Goal: Information Seeking & Learning: Learn about a topic

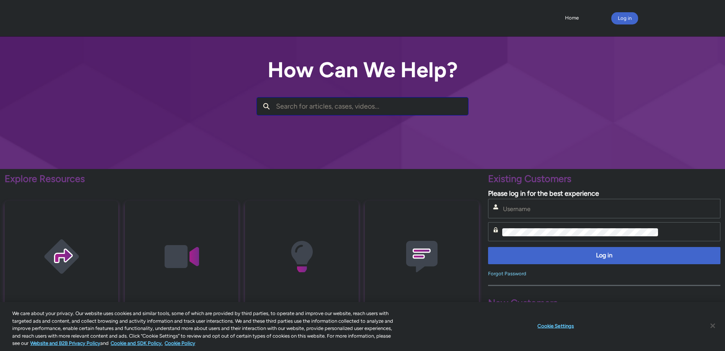
click at [318, 109] on input "Search for articles, cases, videos..." at bounding box center [372, 107] width 192 height 18
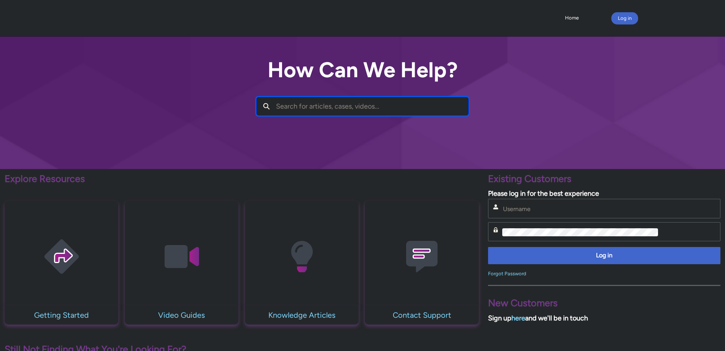
click at [318, 109] on input "Search for articles, cases, videos..." at bounding box center [372, 107] width 192 height 18
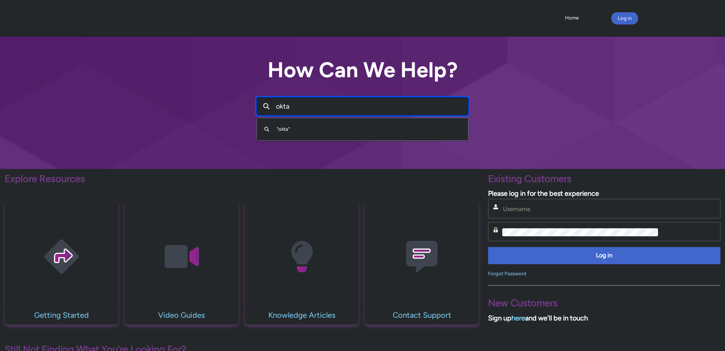
type input "okta"
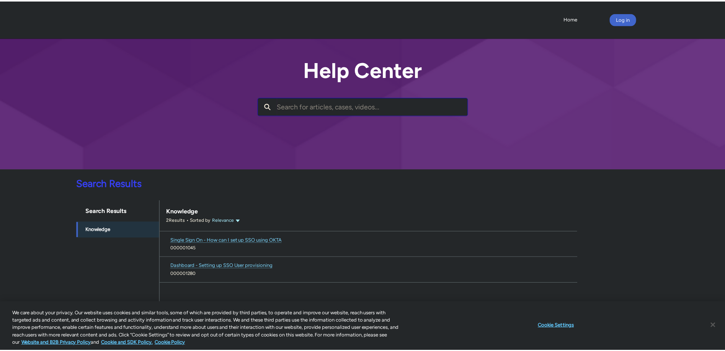
scroll to position [2, 0]
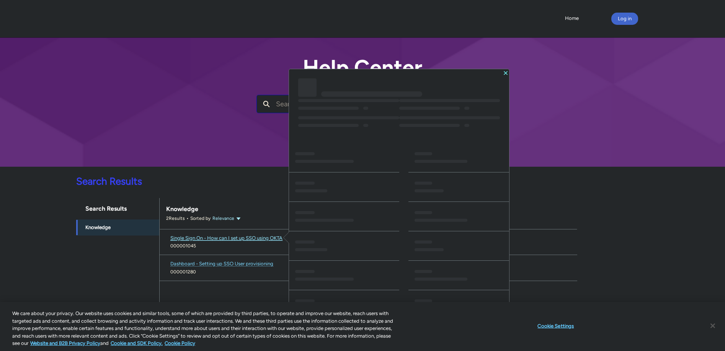
click at [271, 239] on span "Single Sign On - How can I set up SSO using OKTA" at bounding box center [226, 238] width 112 height 6
